Goal: Information Seeking & Learning: Learn about a topic

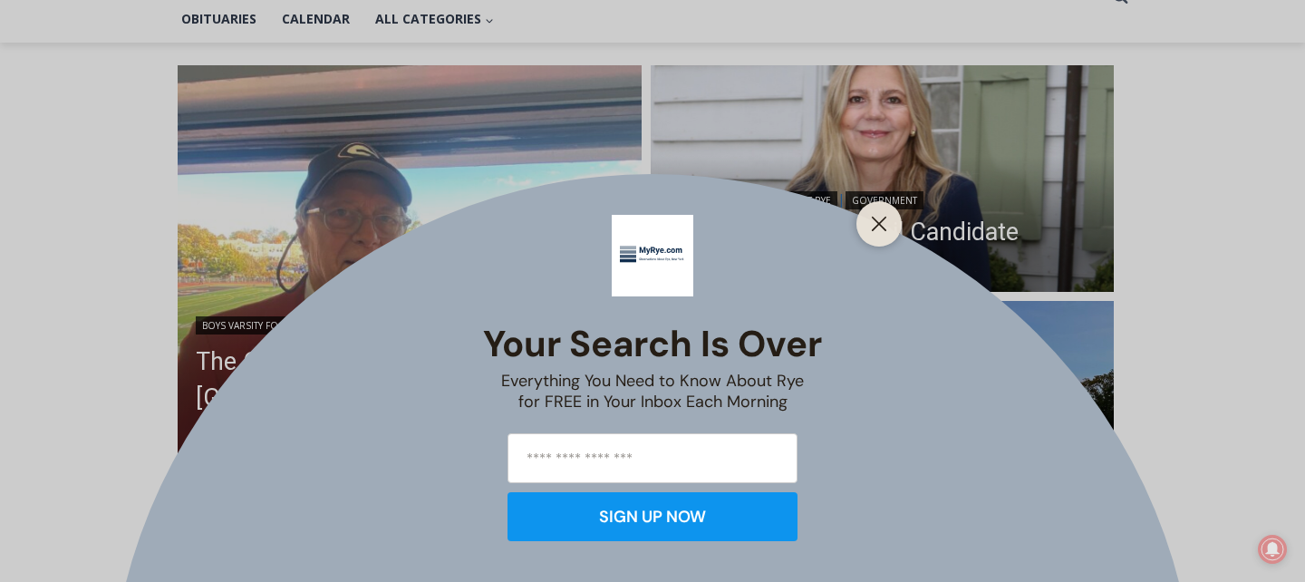
scroll to position [451, 0]
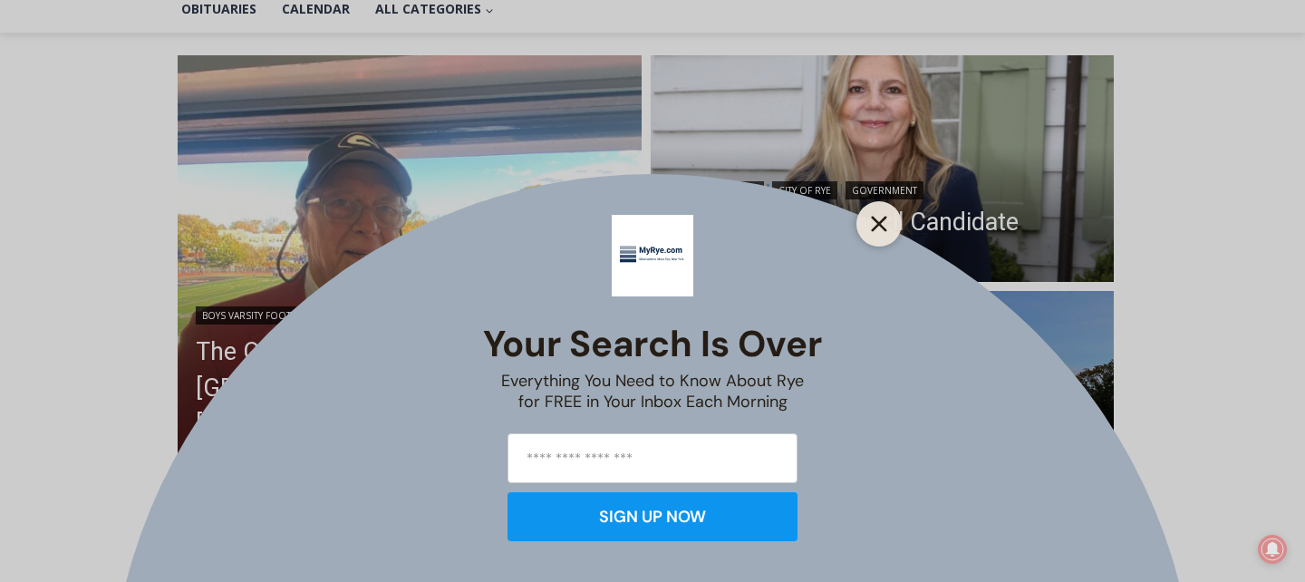
click at [881, 224] on icon "Close" at bounding box center [879, 224] width 16 height 16
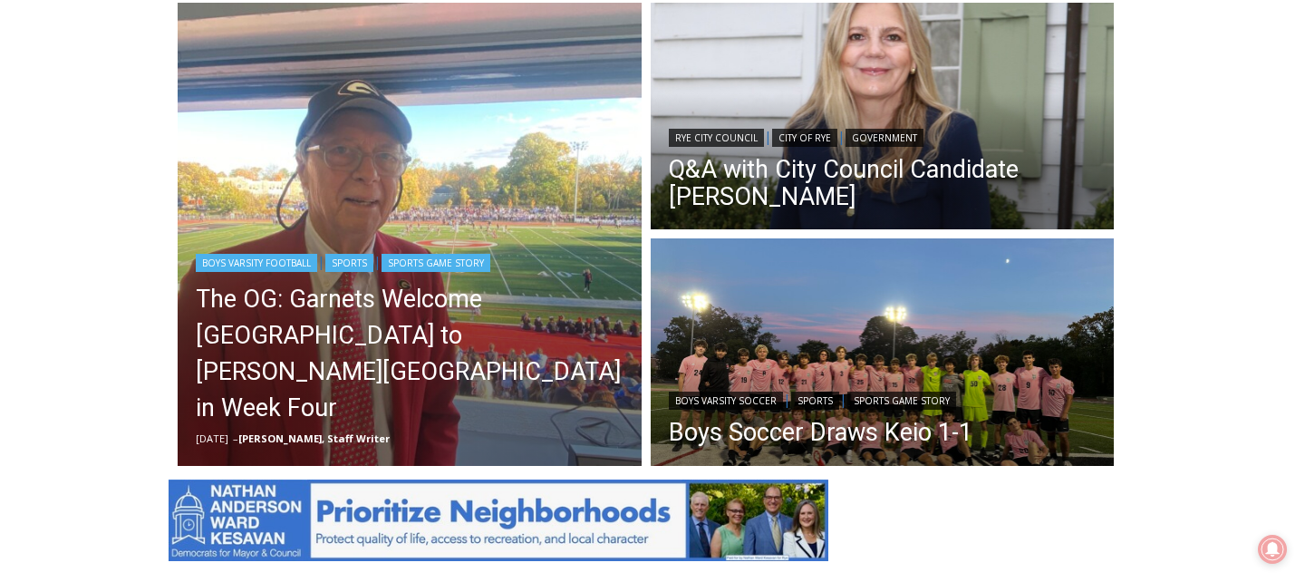
scroll to position [473, 0]
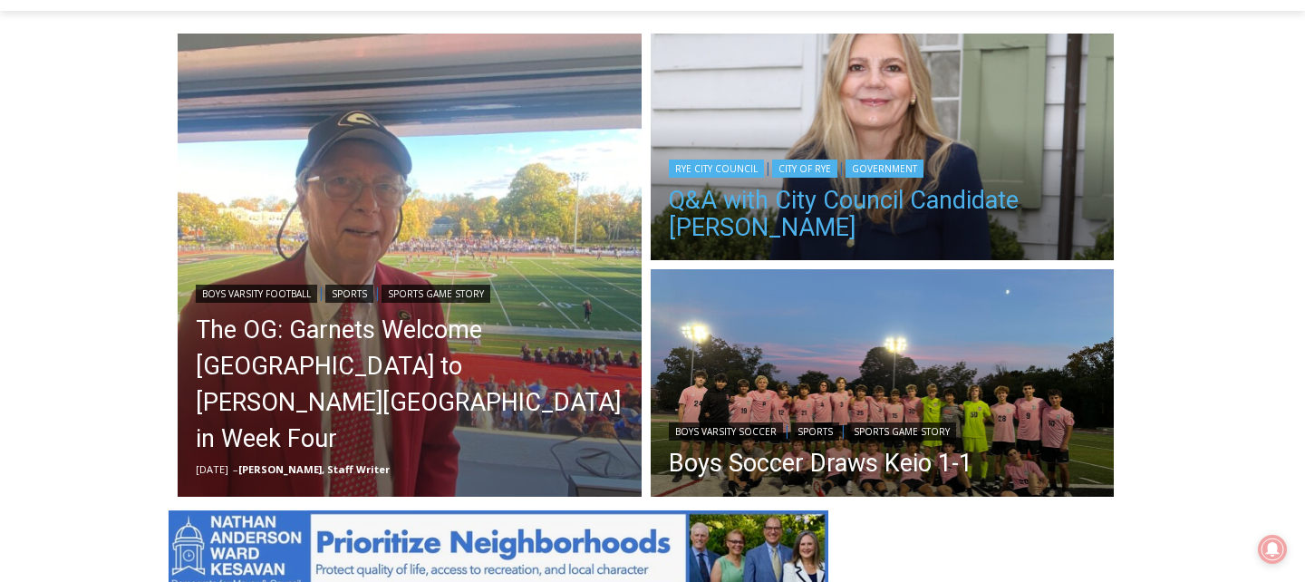
click at [811, 209] on link "Q&A with City Council Candidate [PERSON_NAME]" at bounding box center [883, 214] width 428 height 54
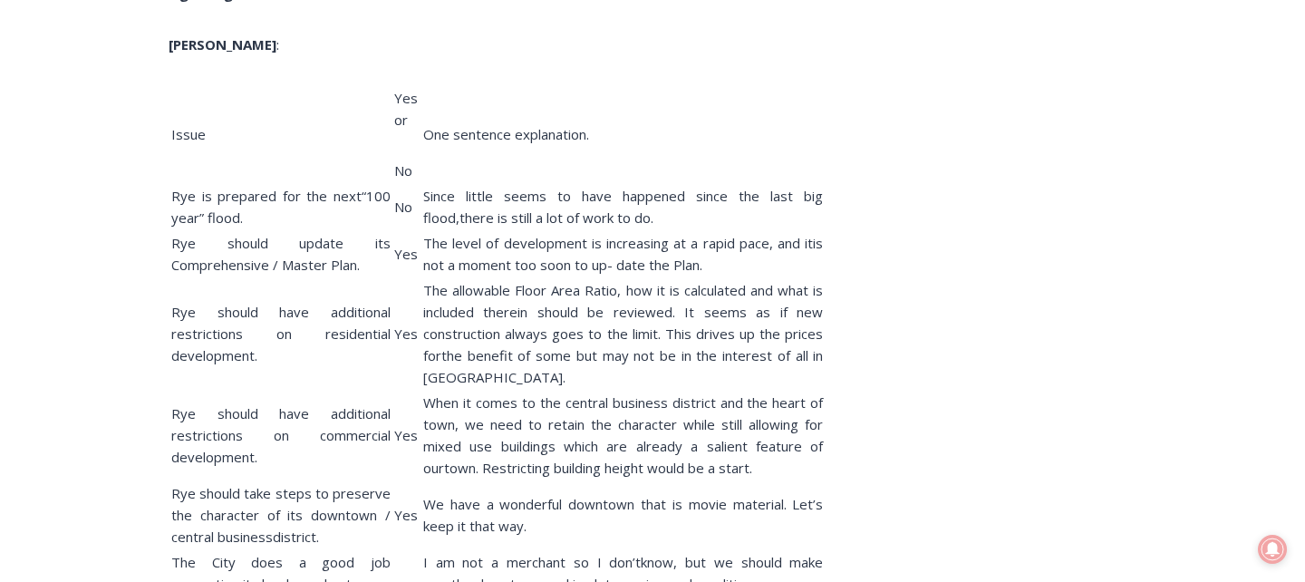
scroll to position [9824, 0]
